Goal: Task Accomplishment & Management: Manage account settings

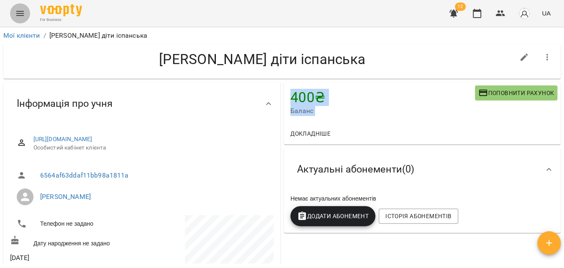
click at [19, 8] on icon "Menu" at bounding box center [20, 13] width 10 height 10
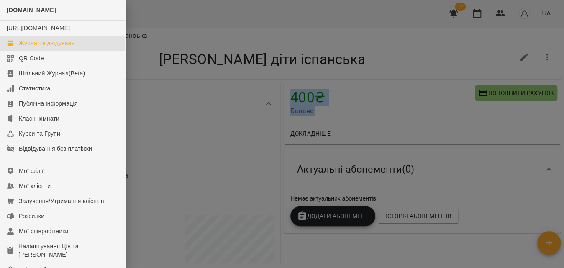
click at [26, 47] on div "Журнал відвідувань" at bounding box center [47, 43] width 56 height 8
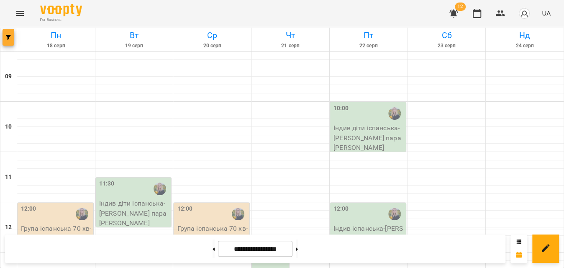
click at [12, 41] on button "button" at bounding box center [9, 37] width 12 height 17
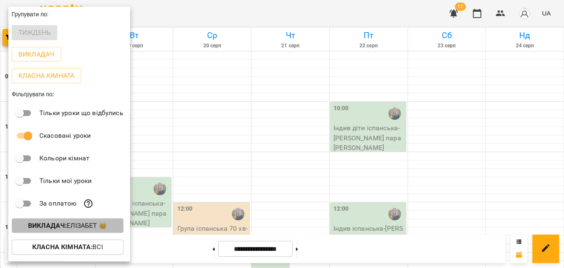
click at [82, 228] on p "Викладач : [PERSON_NAME] 👑" at bounding box center [67, 225] width 79 height 10
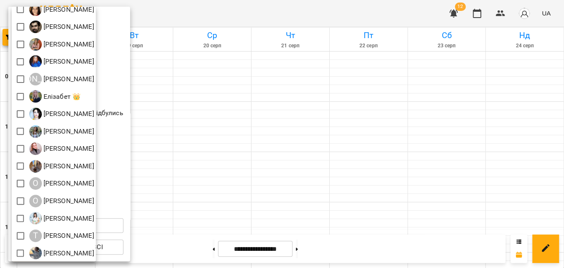
scroll to position [130, 0]
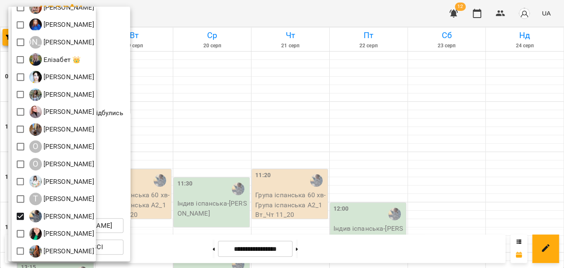
click at [268, 8] on div at bounding box center [282, 134] width 564 height 268
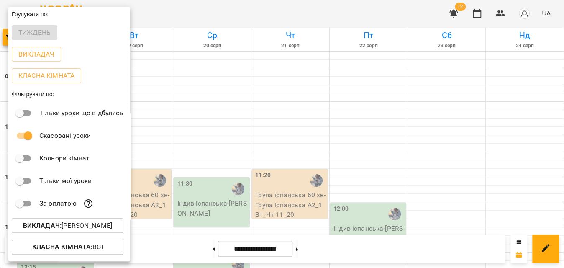
click at [268, 8] on div at bounding box center [282, 134] width 564 height 268
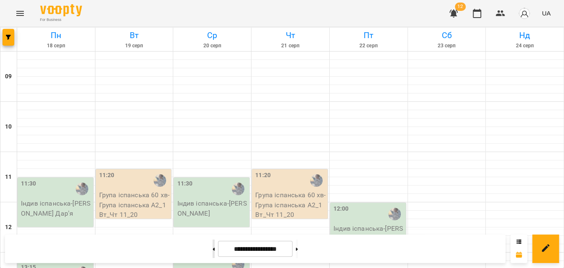
click at [212, 247] on button at bounding box center [213, 248] width 2 height 18
type input "**********"
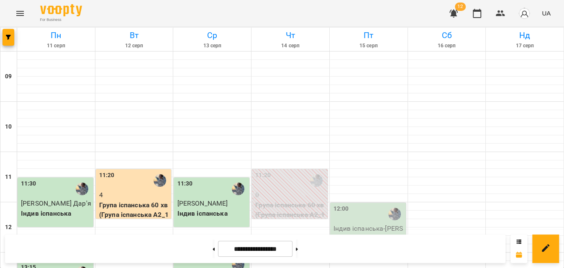
scroll to position [38, 0]
click at [291, 190] on p "0" at bounding box center [290, 195] width 71 height 10
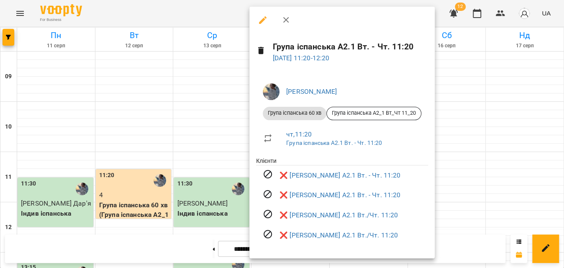
click at [262, 17] on icon "button" at bounding box center [263, 20] width 10 height 10
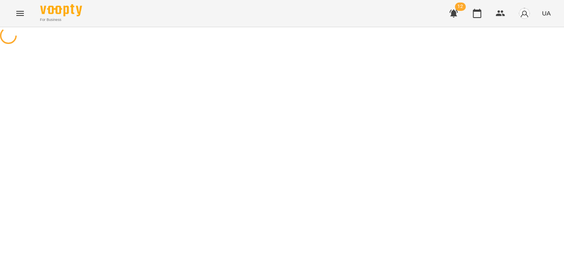
select select "**********"
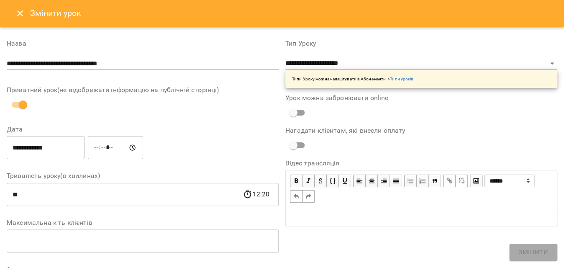
click at [23, 11] on icon "Close" at bounding box center [20, 13] width 10 height 10
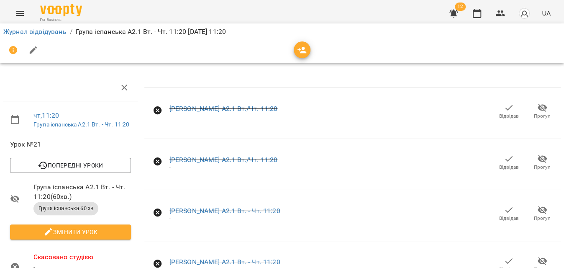
click at [501, 116] on span "Відвідав" at bounding box center [509, 115] width 20 height 7
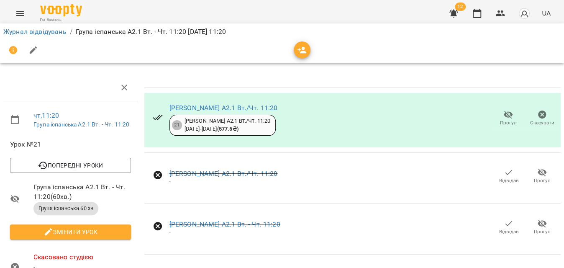
click at [499, 180] on span "Відвідав" at bounding box center [509, 180] width 20 height 7
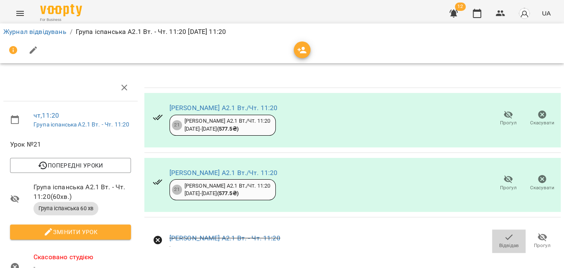
click at [497, 240] on span "Відвідав" at bounding box center [508, 240] width 23 height 17
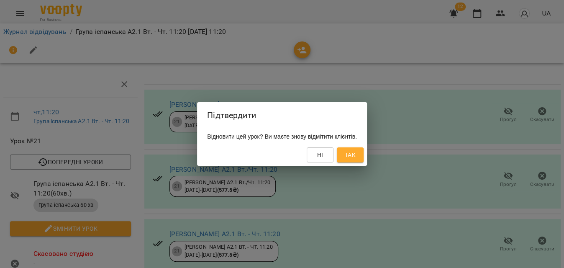
click at [355, 156] on span "Так" at bounding box center [349, 155] width 11 height 10
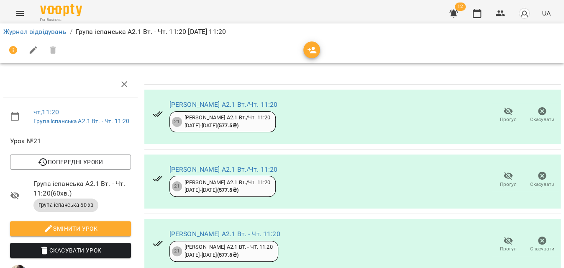
scroll to position [102, 0]
click at [54, 33] on link "Журнал відвідувань" at bounding box center [34, 32] width 63 height 8
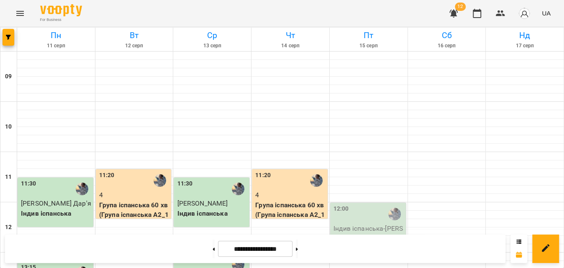
scroll to position [304, 0]
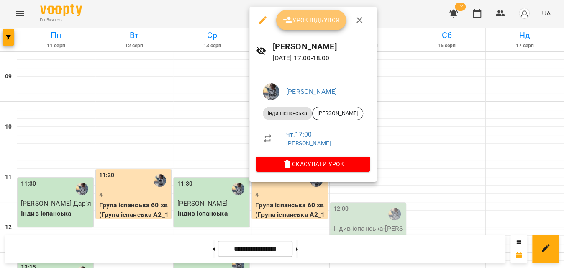
click at [311, 27] on button "Урок відбувся" at bounding box center [311, 20] width 70 height 20
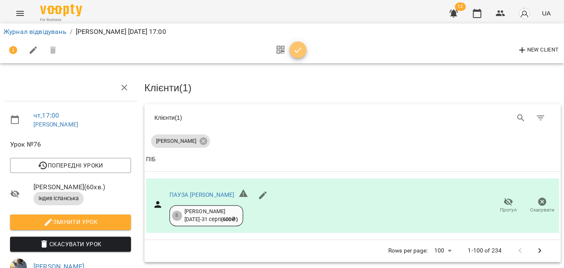
click at [296, 51] on icon "button" at bounding box center [298, 50] width 10 height 10
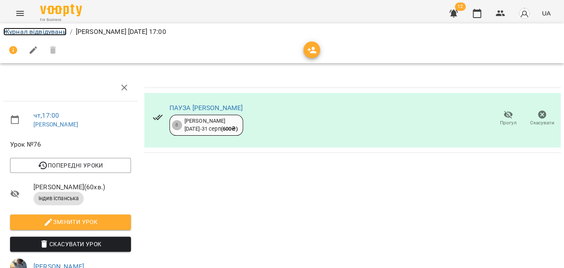
click at [26, 28] on link "Журнал відвідувань" at bounding box center [34, 32] width 63 height 8
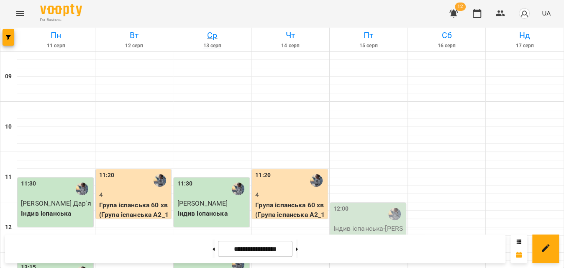
scroll to position [342, 0]
click at [5, 33] on button "button" at bounding box center [9, 37] width 12 height 17
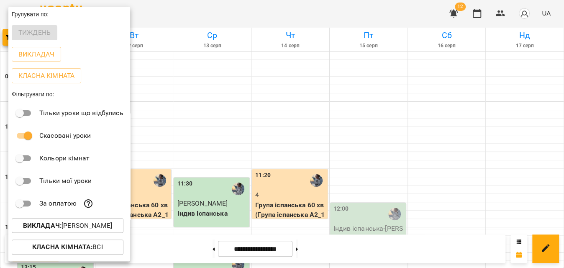
click at [49, 227] on b "Викладач :" at bounding box center [42, 225] width 38 height 8
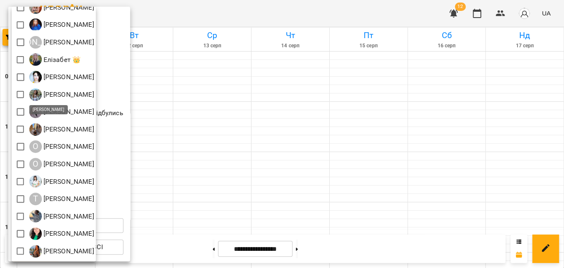
scroll to position [0, 0]
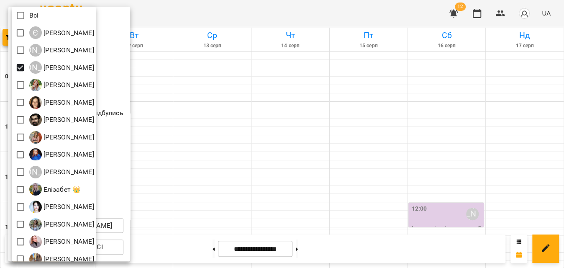
click at [337, 9] on div at bounding box center [282, 134] width 564 height 268
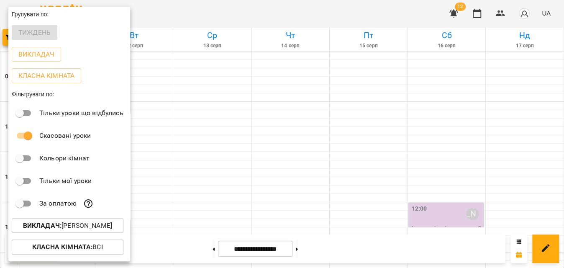
click at [337, 10] on div at bounding box center [282, 134] width 564 height 268
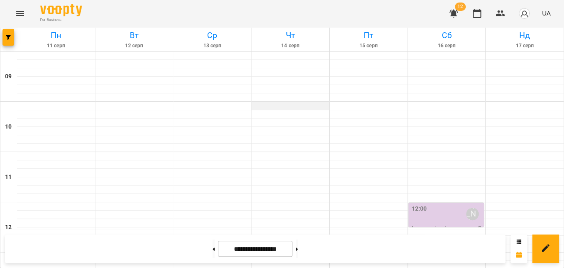
scroll to position [266, 0]
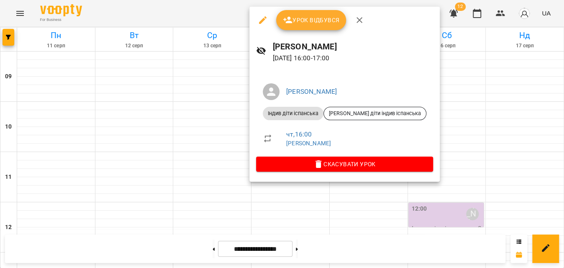
click at [337, 24] on span "Урок відбувся" at bounding box center [311, 20] width 57 height 10
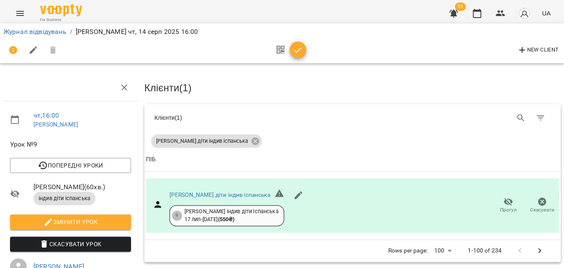
click at [296, 58] on button "button" at bounding box center [297, 49] width 17 height 17
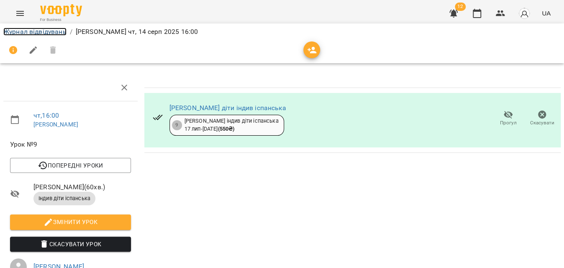
click at [39, 33] on link "Журнал відвідувань" at bounding box center [34, 32] width 63 height 8
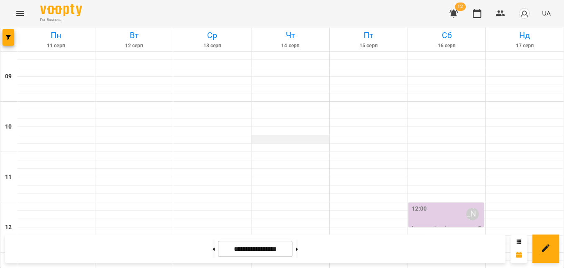
scroll to position [418, 0]
click at [8, 40] on button "button" at bounding box center [9, 37] width 12 height 17
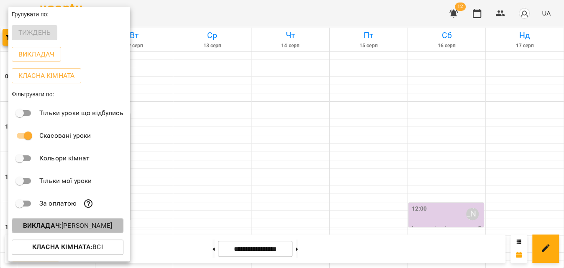
click at [77, 222] on p "Викладач : [PERSON_NAME]" at bounding box center [67, 225] width 89 height 10
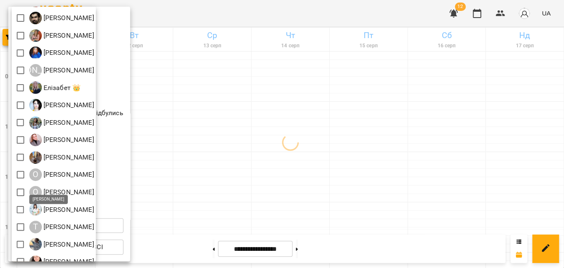
scroll to position [130, 0]
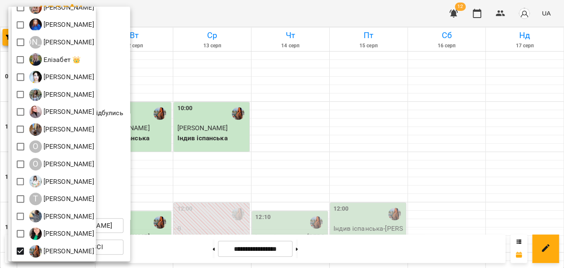
click at [278, 2] on div at bounding box center [282, 134] width 564 height 268
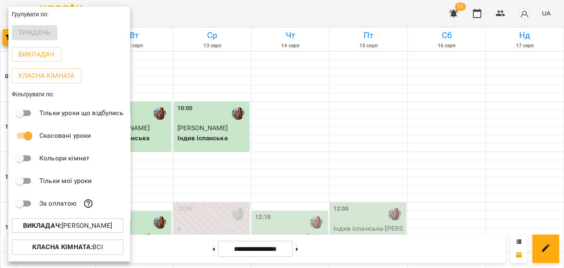
click at [276, 5] on div at bounding box center [282, 134] width 564 height 268
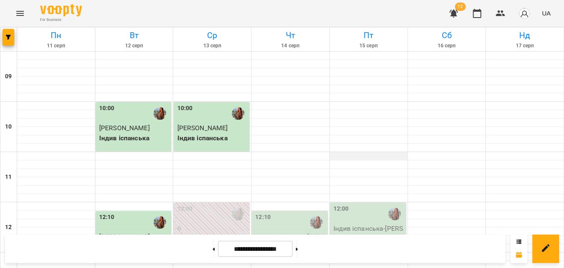
scroll to position [0, 0]
click at [283, 109] on div at bounding box center [290, 106] width 78 height 8
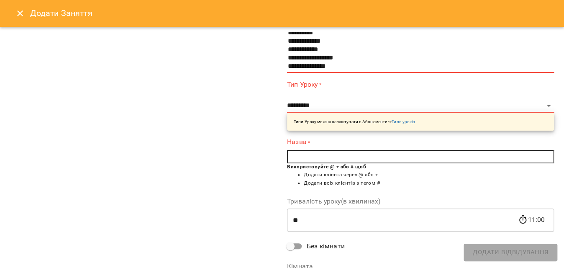
scroll to position [76, 0]
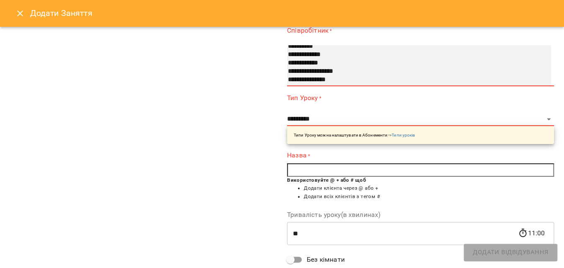
click at [319, 74] on option "**********" at bounding box center [411, 71] width 248 height 8
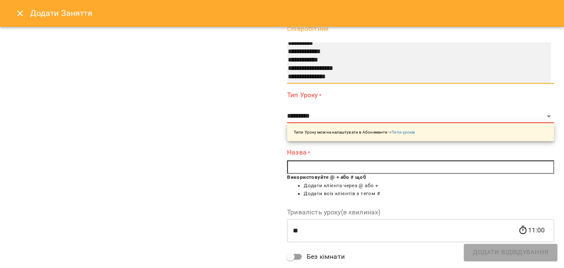
select select "**********"
click at [317, 76] on option "**********" at bounding box center [411, 77] width 248 height 8
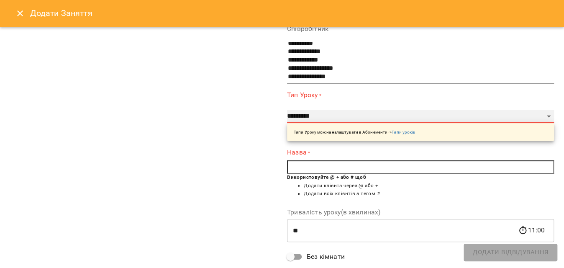
click at [317, 115] on select "**********" at bounding box center [420, 116] width 267 height 13
select select "**********"
click at [287, 110] on select "**********" at bounding box center [420, 116] width 267 height 13
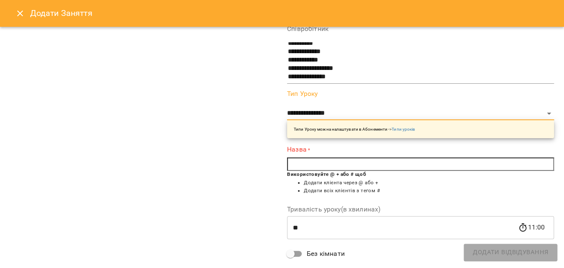
click at [305, 161] on input "text" at bounding box center [420, 163] width 267 height 13
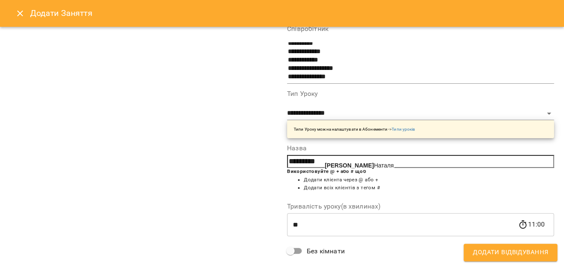
click at [324, 165] on b "[PERSON_NAME]" at bounding box center [348, 165] width 49 height 7
type input "**********"
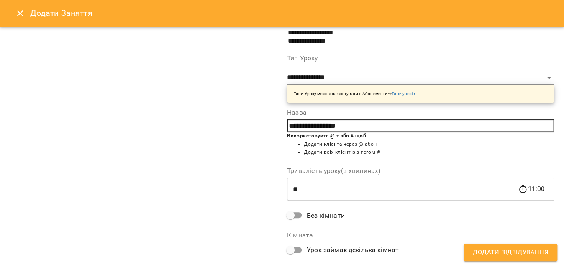
scroll to position [151, 0]
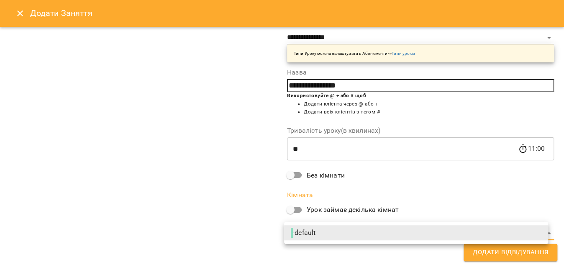
click at [313, 232] on span "- default" at bounding box center [304, 232] width 26 height 10
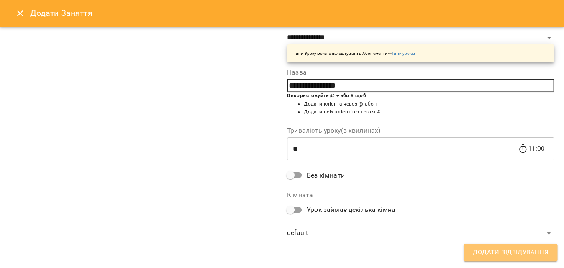
click at [513, 249] on span "Додати Відвідування" at bounding box center [509, 252] width 75 height 11
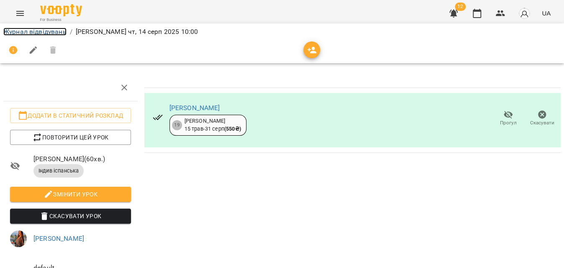
click at [53, 30] on link "Журнал відвідувань" at bounding box center [34, 32] width 63 height 8
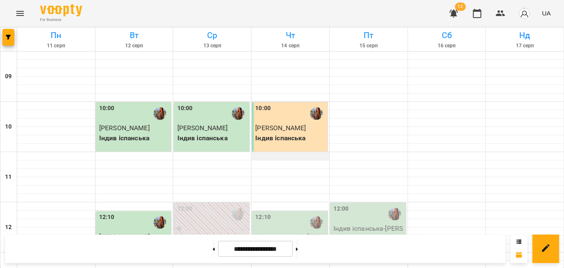
click at [272, 152] on div at bounding box center [290, 156] width 78 height 8
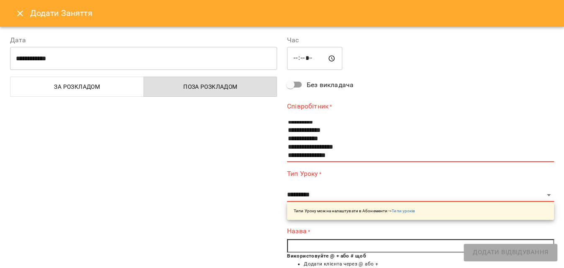
scroll to position [38, 0]
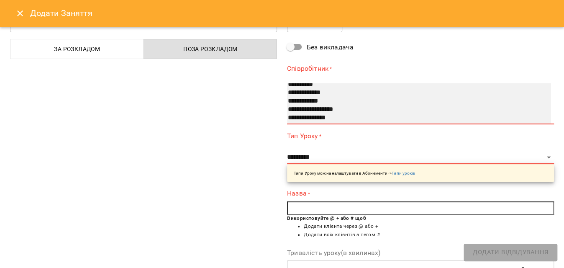
select select "**********"
click at [313, 116] on option "**********" at bounding box center [411, 118] width 248 height 8
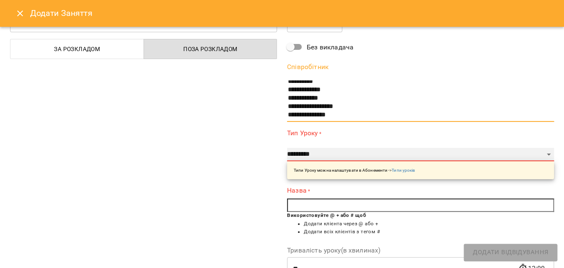
click at [315, 154] on select "**********" at bounding box center [420, 154] width 267 height 13
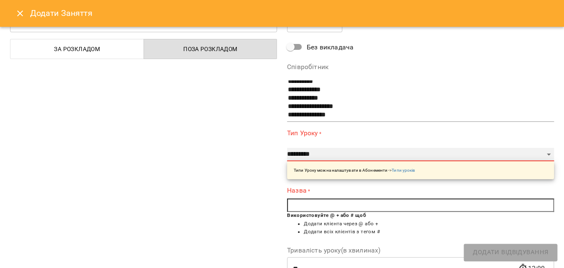
select select "**********"
click at [287, 148] on select "**********" at bounding box center [420, 154] width 267 height 13
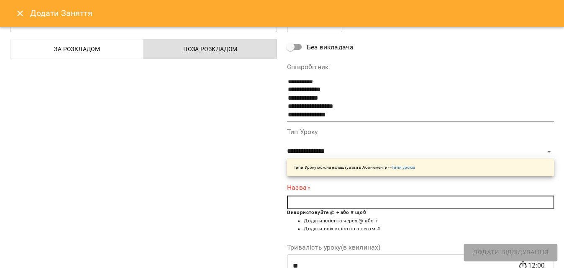
click at [319, 200] on input "text" at bounding box center [420, 201] width 267 height 13
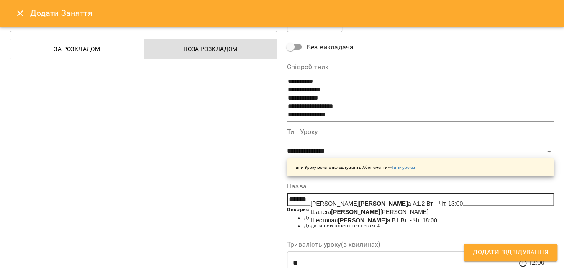
click at [330, 213] on span "[PERSON_NAME] [PERSON_NAME]" at bounding box center [369, 211] width 118 height 7
type input "**********"
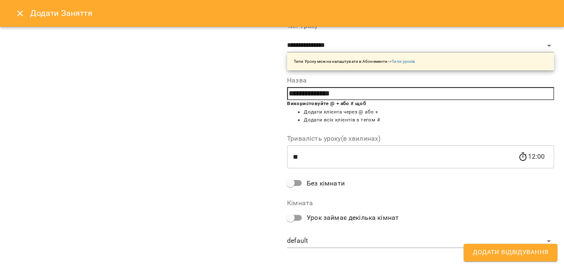
scroll to position [151, 0]
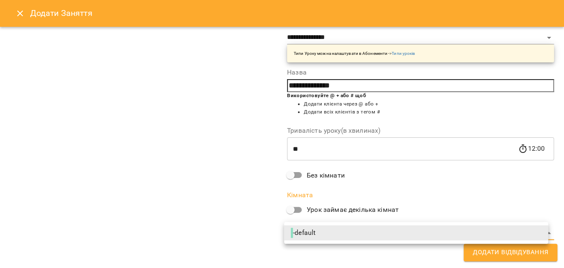
click at [327, 233] on li "- default" at bounding box center [416, 232] width 264 height 15
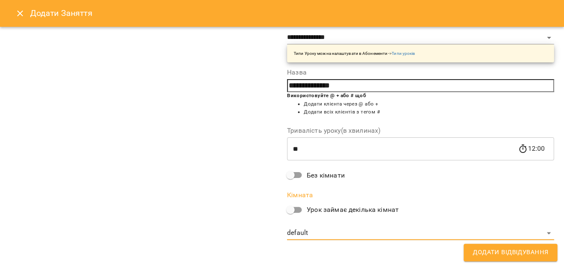
click at [525, 254] on span "Додати Відвідування" at bounding box center [509, 252] width 75 height 11
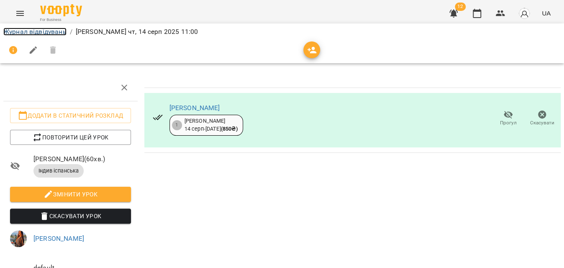
click at [48, 31] on link "Журнал відвідувань" at bounding box center [34, 32] width 63 height 8
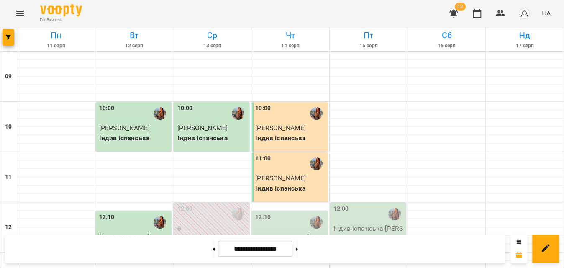
scroll to position [190, 0]
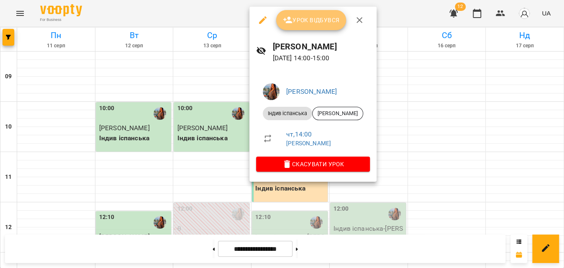
click at [324, 20] on span "Урок відбувся" at bounding box center [311, 20] width 57 height 10
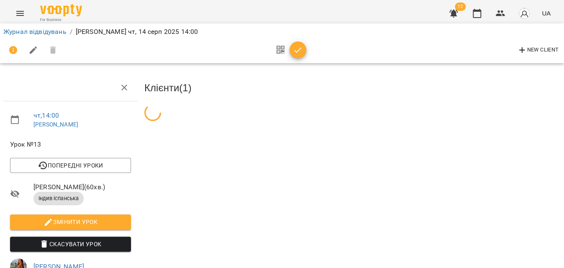
click at [293, 49] on icon "button" at bounding box center [298, 50] width 10 height 10
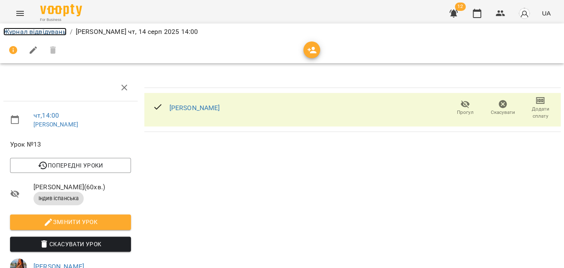
click at [49, 33] on link "Журнал відвідувань" at bounding box center [34, 32] width 63 height 8
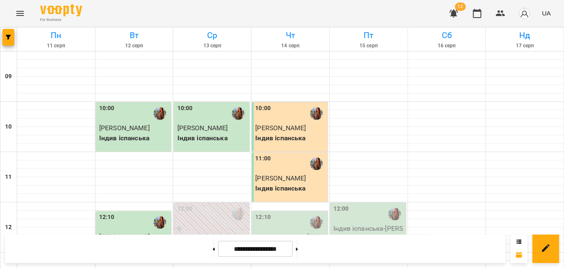
scroll to position [228, 0]
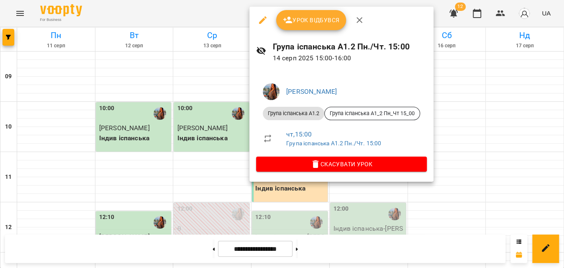
click at [304, 26] on button "Урок відбувся" at bounding box center [311, 20] width 70 height 20
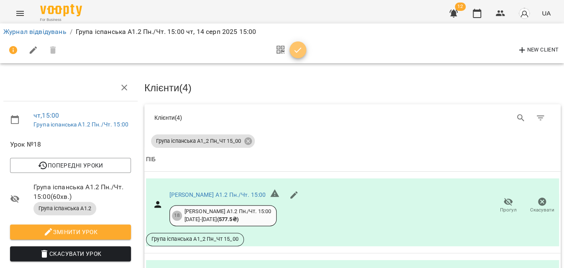
click at [301, 53] on icon "button" at bounding box center [298, 50] width 10 height 10
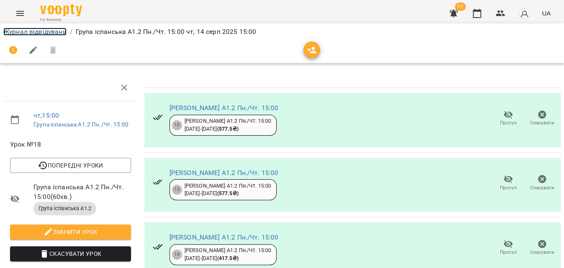
click at [49, 33] on link "Журнал відвідувань" at bounding box center [34, 32] width 63 height 8
